Goal: Find specific page/section: Find specific page/section

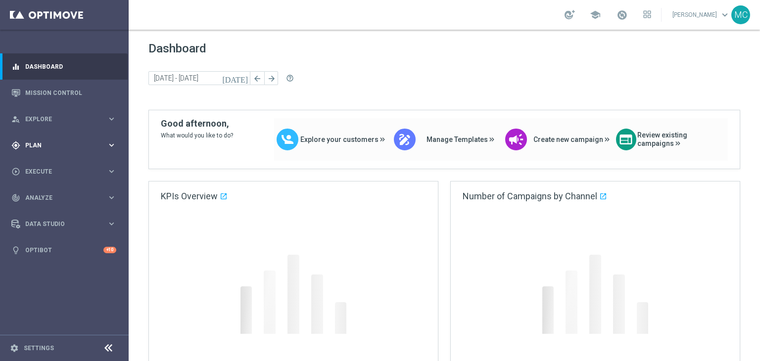
click at [76, 150] on div "gps_fixed Plan keyboard_arrow_right" at bounding box center [64, 145] width 128 height 26
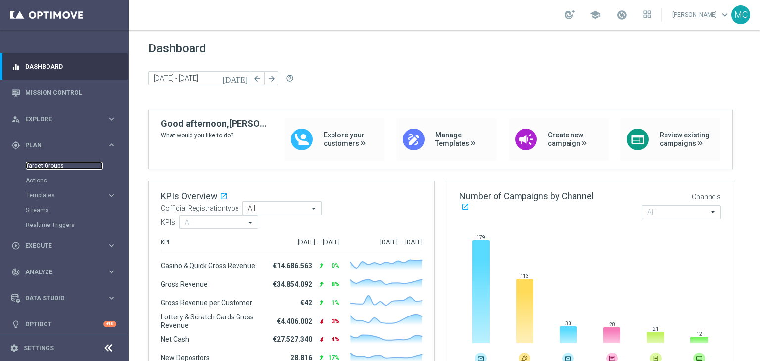
click at [59, 169] on link "Target Groups" at bounding box center [64, 166] width 77 height 8
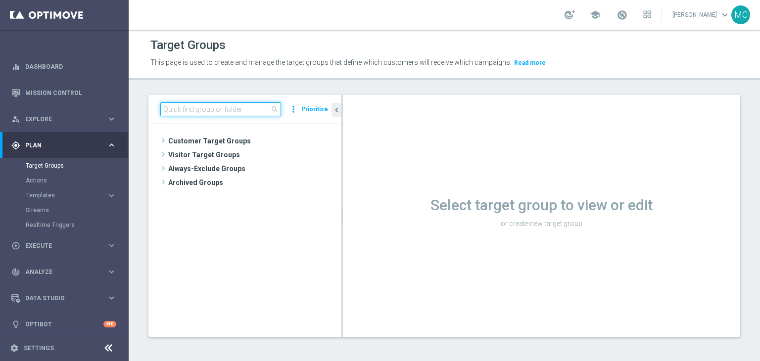
click at [256, 115] on input at bounding box center [220, 109] width 121 height 14
paste input "Giocanti Master low W-2 non Active lw 1st Casino lm ggr nb lm > 0"
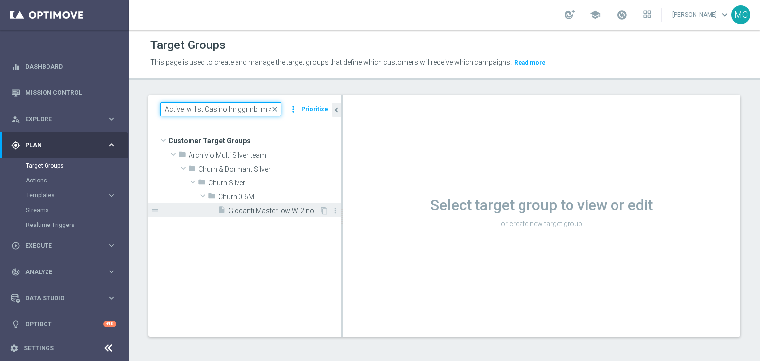
type input "Giocanti Master low W-2 non Active lw 1st Casino lm ggr nb lm > 0"
click at [271, 205] on div "insert_drive_file Giocanti Master low W-2 non Active lw 1st Casino lm ggr nb lm…" at bounding box center [268, 210] width 101 height 14
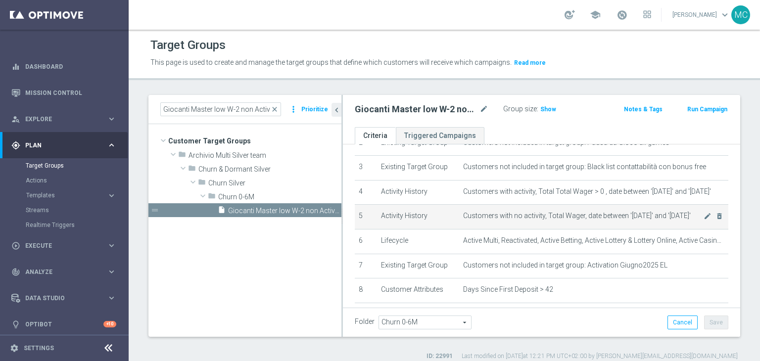
scroll to position [74, 0]
